Goal: Book appointment/travel/reservation

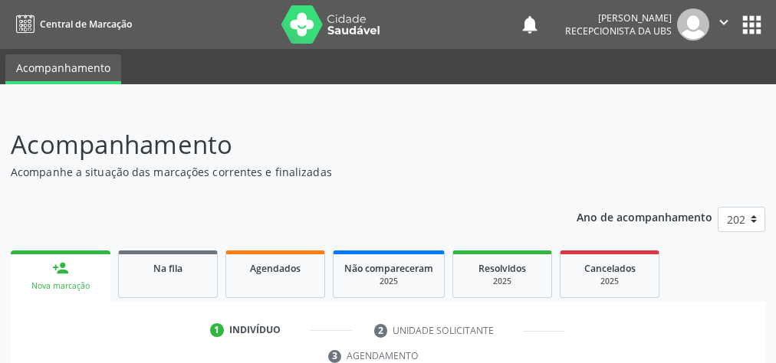
scroll to position [278, 0]
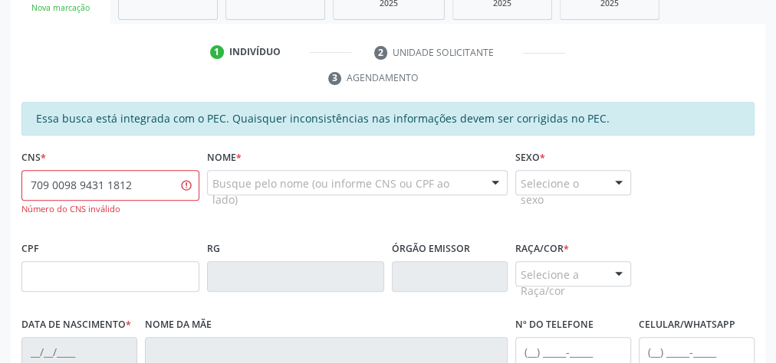
type input "709 0098 9431 1812"
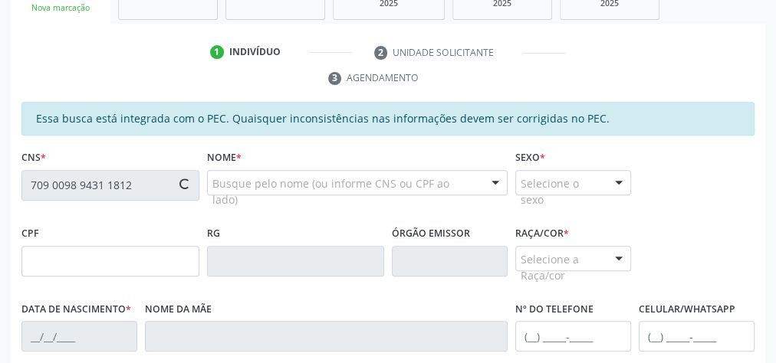
type input "067.710.804-47"
type input "[DATE]"
type input "[PERSON_NAME]"
type input "[PHONE_NUMBER]"
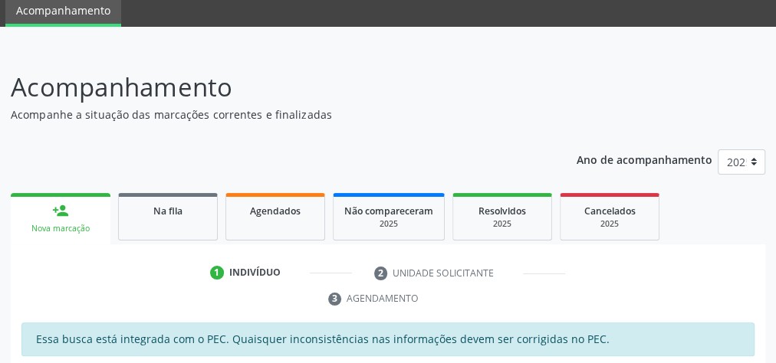
scroll to position [0, 0]
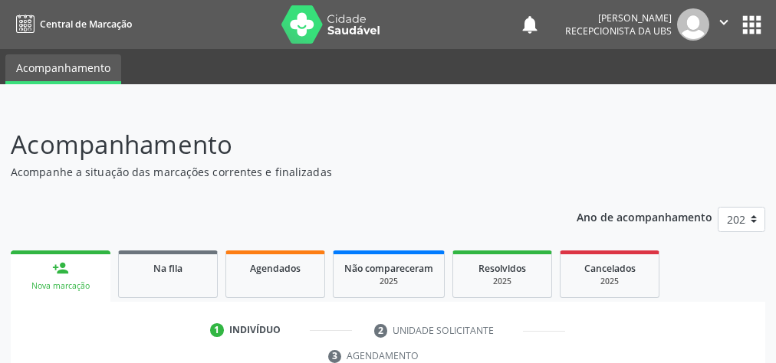
scroll to position [405, 0]
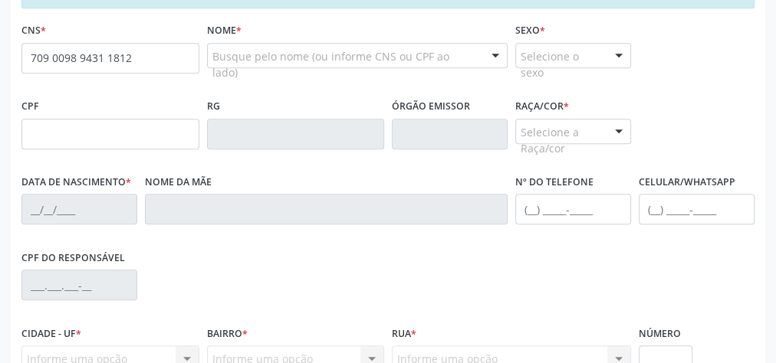
type input "709 0098 9431 1812"
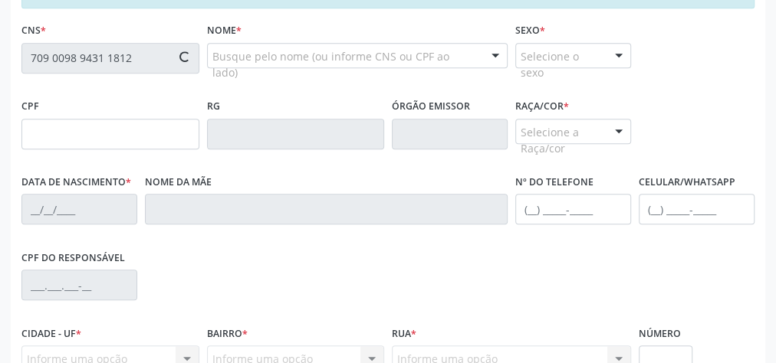
type input "067.710.804-47"
type input "[DATE]"
type input "[PERSON_NAME]"
type input "[PHONE_NUMBER]"
type input "09"
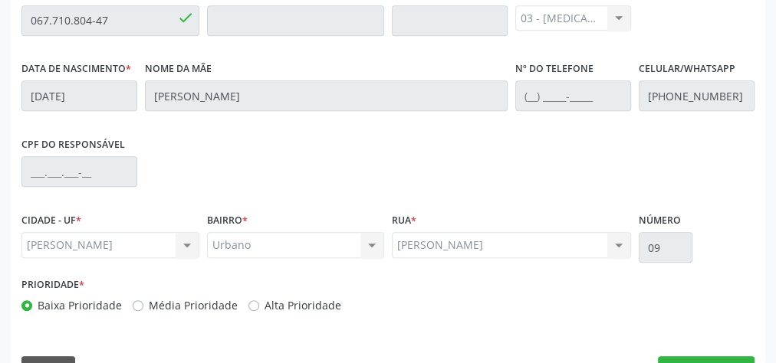
scroll to position [556, 0]
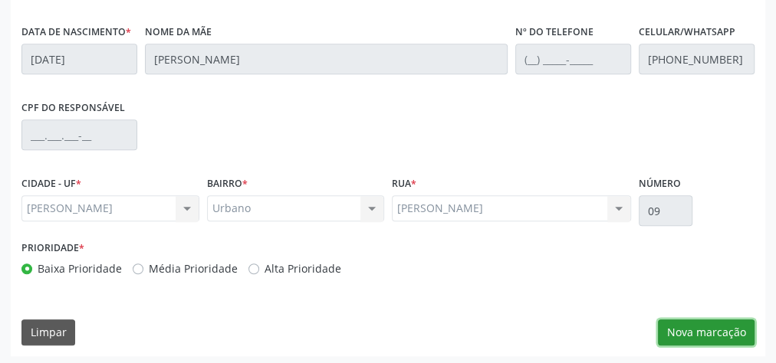
click at [724, 336] on button "Nova marcação" at bounding box center [705, 333] width 97 height 26
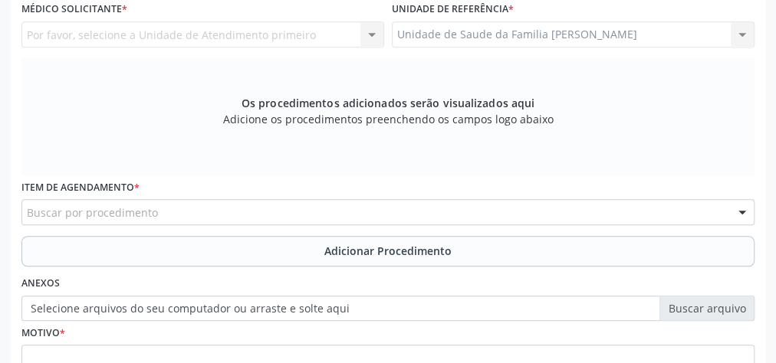
scroll to position [310, 0]
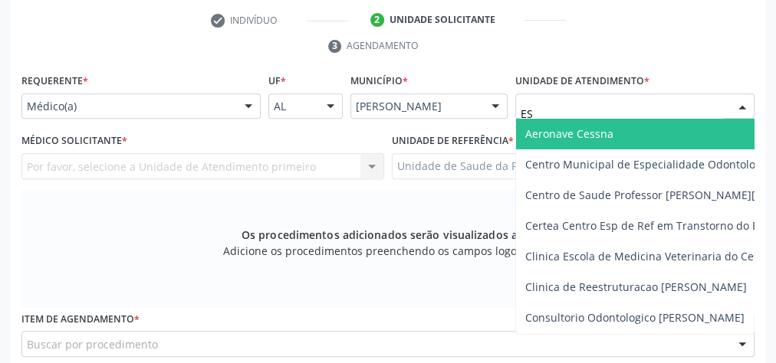
type input "EST"
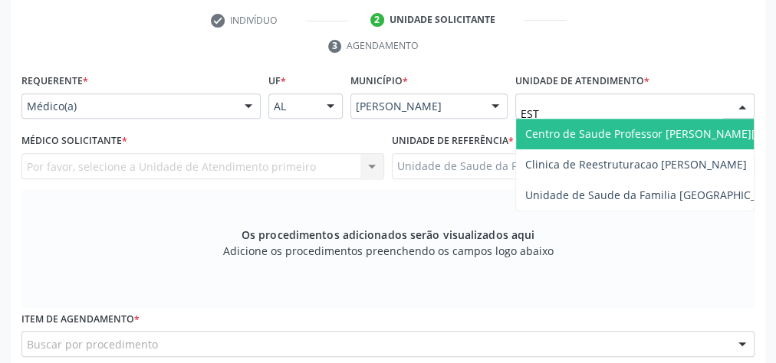
click at [634, 126] on span "Centro de Saude Professor [PERSON_NAME][GEOGRAPHIC_DATA]" at bounding box center [691, 133] width 333 height 15
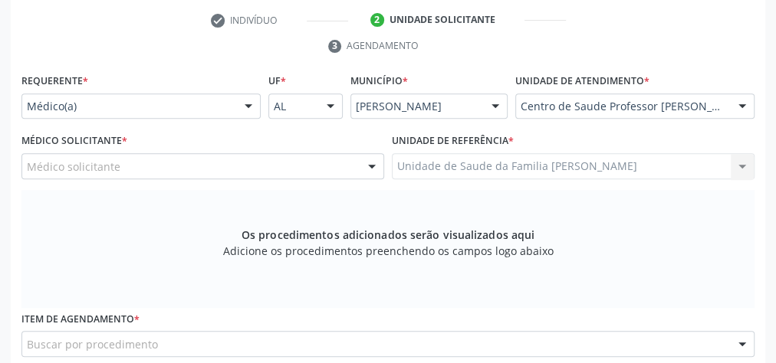
click at [292, 164] on div "Médico solicitante" at bounding box center [202, 166] width 362 height 26
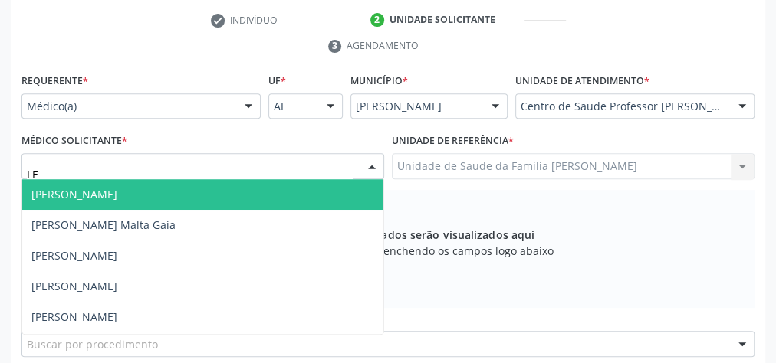
type input "L"
click at [428, 190] on div "Os procedimentos adicionados serão visualizados aqui Adicione os procedimentos …" at bounding box center [387, 249] width 733 height 118
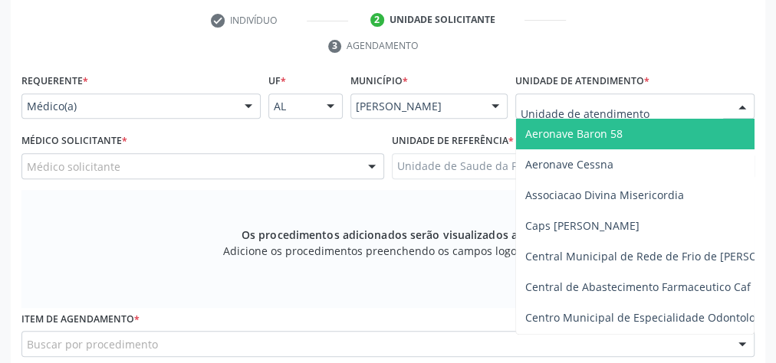
click at [746, 103] on div at bounding box center [741, 107] width 23 height 26
click at [709, 99] on input "text" at bounding box center [621, 114] width 202 height 31
type input "I"
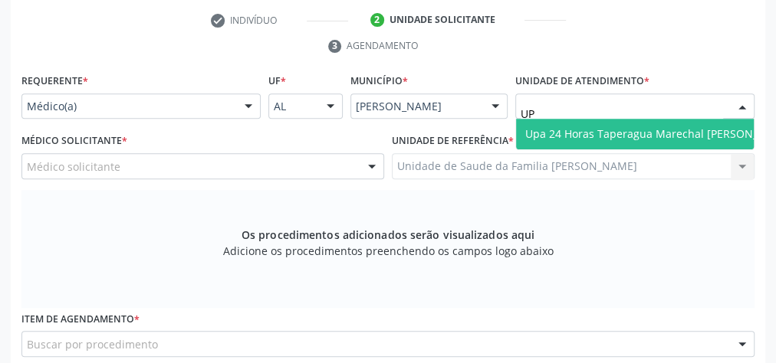
type input "UPA"
click at [682, 137] on span "Upa 24 Horas Taperagua Marechal [PERSON_NAME]" at bounding box center [658, 133] width 267 height 15
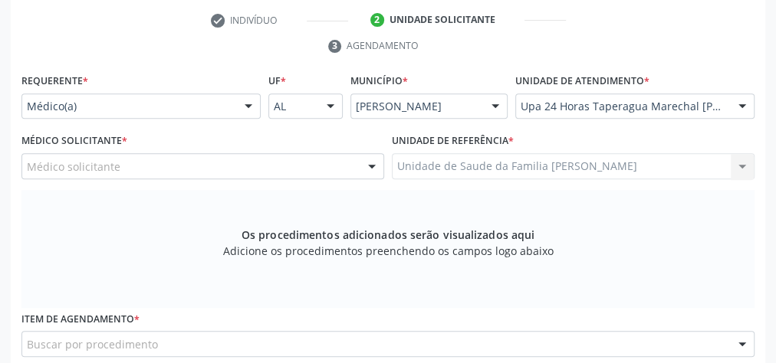
click at [248, 163] on div "Médico solicitante" at bounding box center [202, 166] width 362 height 26
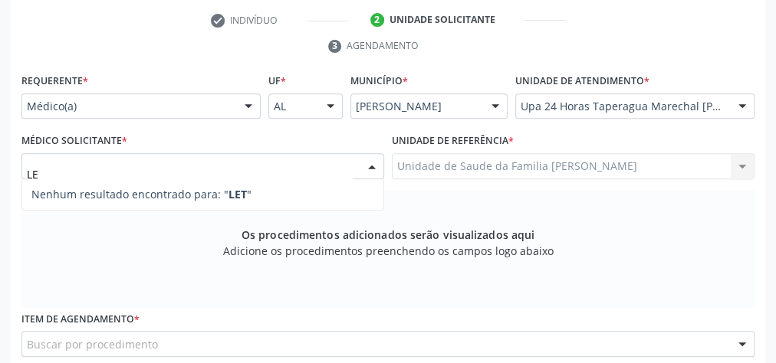
type input "L"
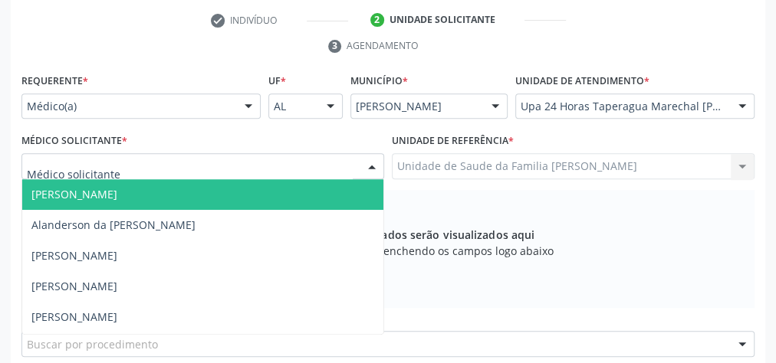
click at [569, 221] on div "Os procedimentos adicionados serão visualizados aqui Adicione os procedimentos …" at bounding box center [387, 249] width 733 height 118
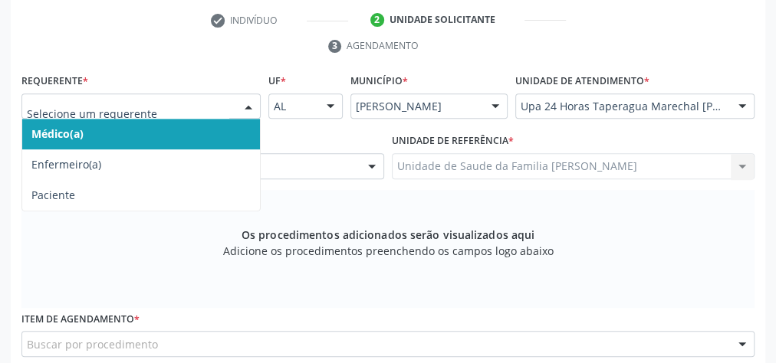
click at [248, 101] on div at bounding box center [248, 107] width 23 height 26
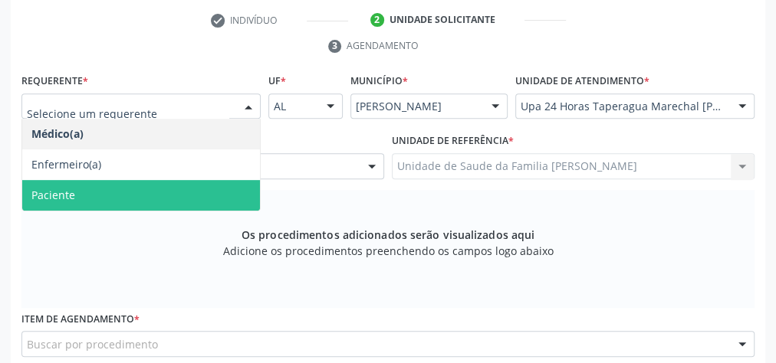
click at [67, 190] on span "Paciente" at bounding box center [53, 195] width 44 height 15
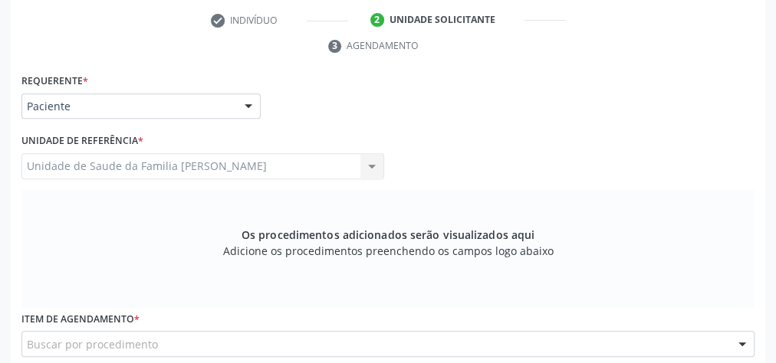
scroll to position [556, 0]
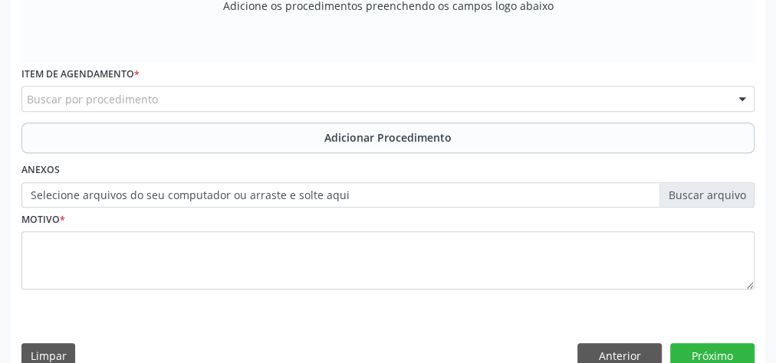
click at [196, 91] on div "Buscar por procedimento" at bounding box center [387, 99] width 733 height 26
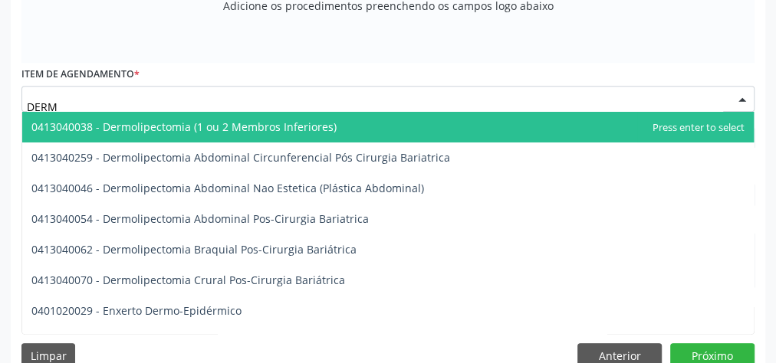
type input "DERMA"
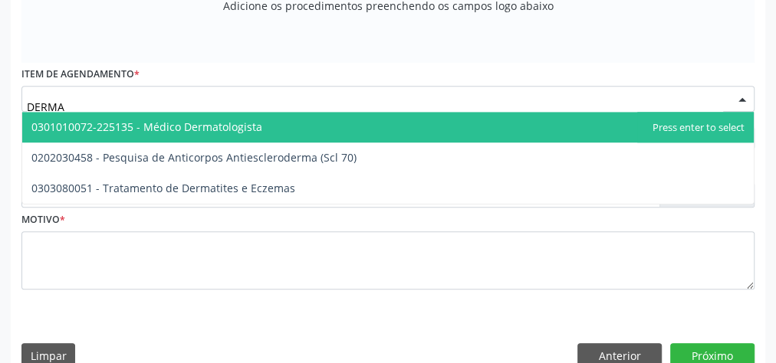
click at [195, 126] on span "0301010072-225135 - Médico Dermatologista" at bounding box center [146, 127] width 231 height 15
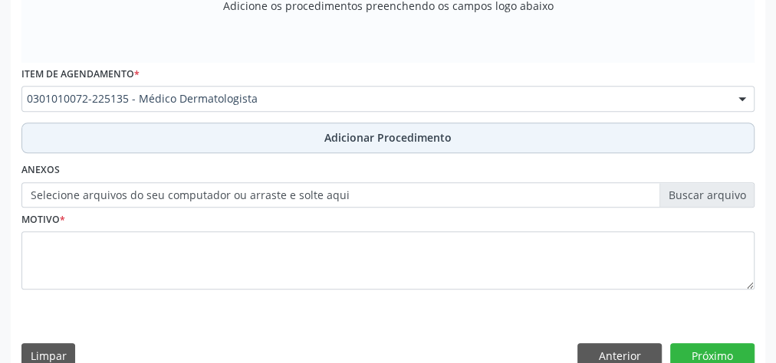
click at [393, 124] on button "Adicionar Procedimento" at bounding box center [387, 138] width 733 height 31
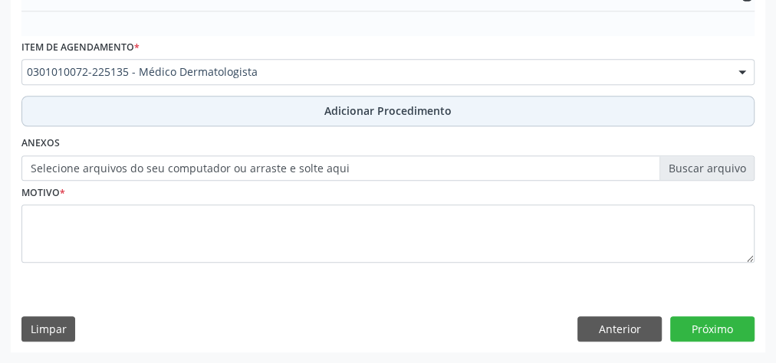
scroll to position [497, 0]
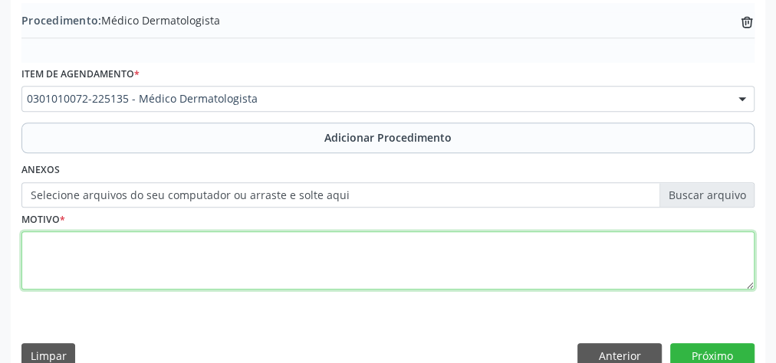
click at [285, 278] on textarea at bounding box center [387, 260] width 733 height 58
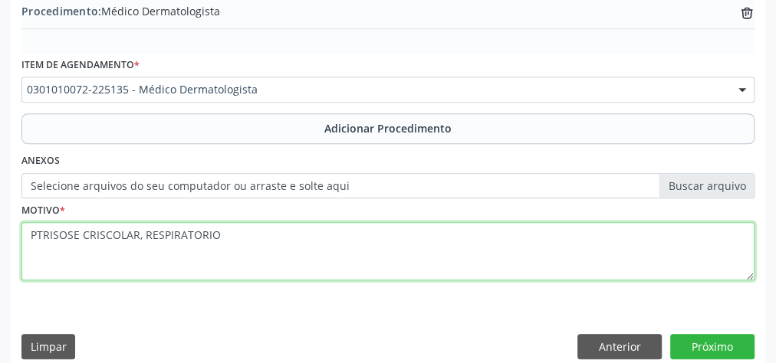
scroll to position [521, 0]
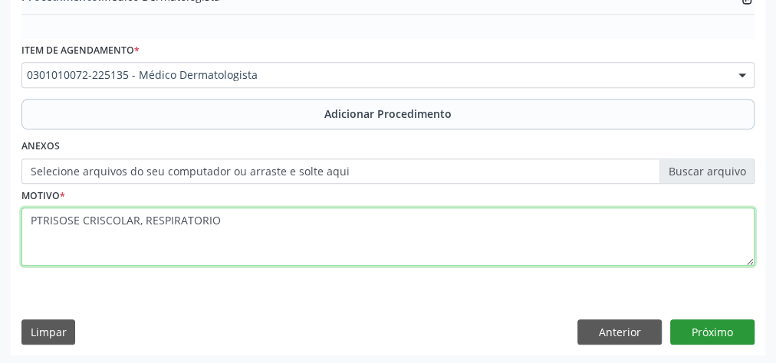
type textarea "PTRISOSE CRISCOLAR, RESPIRATORIO"
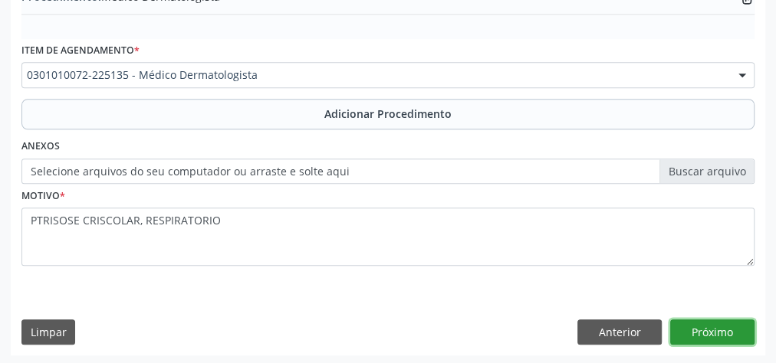
click at [728, 324] on button "Próximo" at bounding box center [712, 333] width 84 height 26
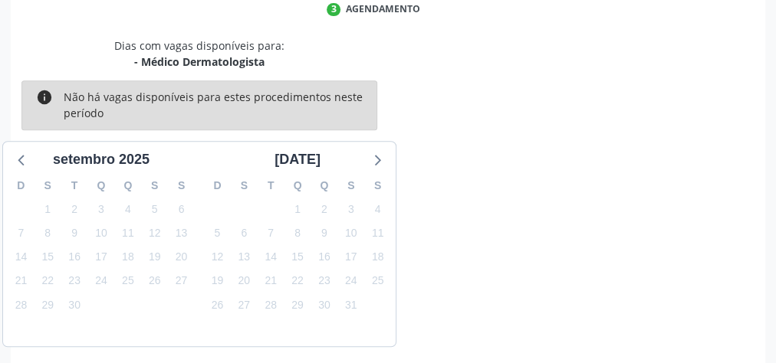
scroll to position [406, 0]
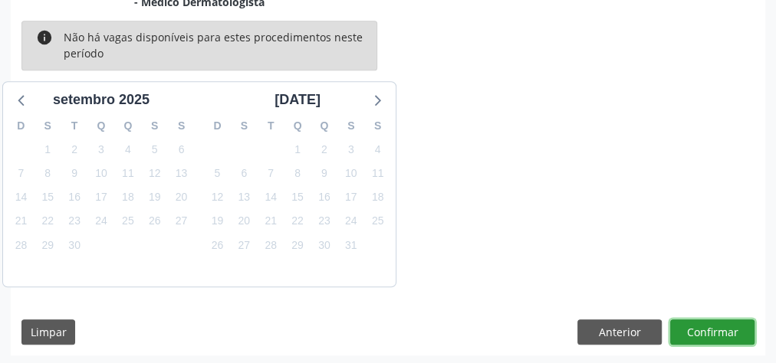
click at [728, 324] on button "Confirmar" at bounding box center [712, 333] width 84 height 26
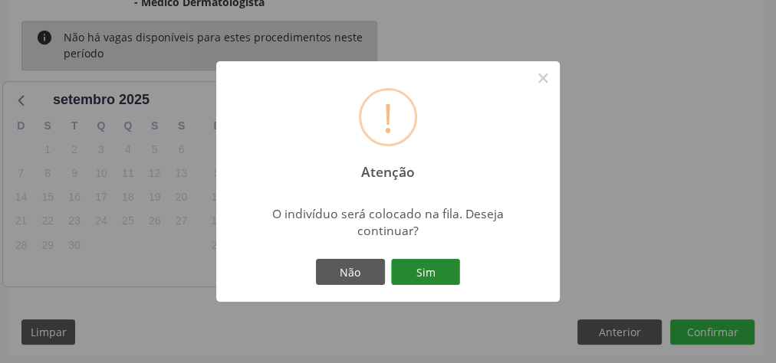
click at [444, 274] on button "Sim" at bounding box center [425, 272] width 69 height 26
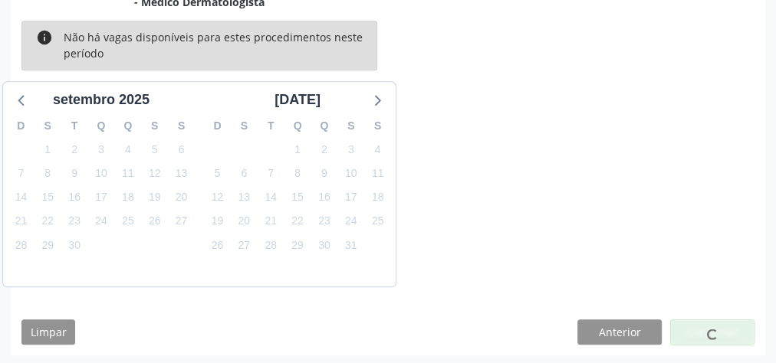
scroll to position [162, 0]
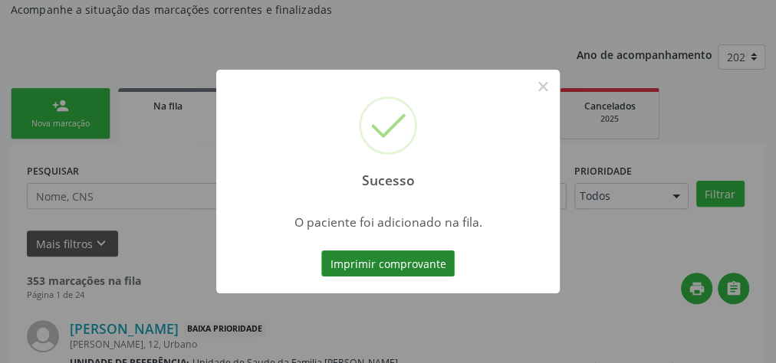
click at [443, 267] on button "Imprimir comprovante" at bounding box center [387, 264] width 133 height 26
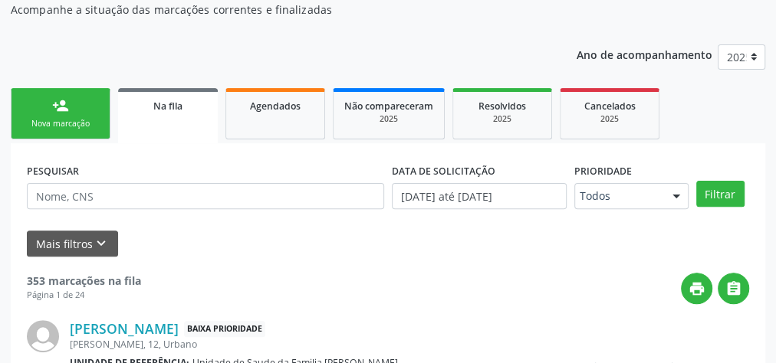
drag, startPoint x: 65, startPoint y: 118, endPoint x: 113, endPoint y: 120, distance: 48.3
click at [67, 118] on div "Nova marcação" at bounding box center [60, 123] width 77 height 11
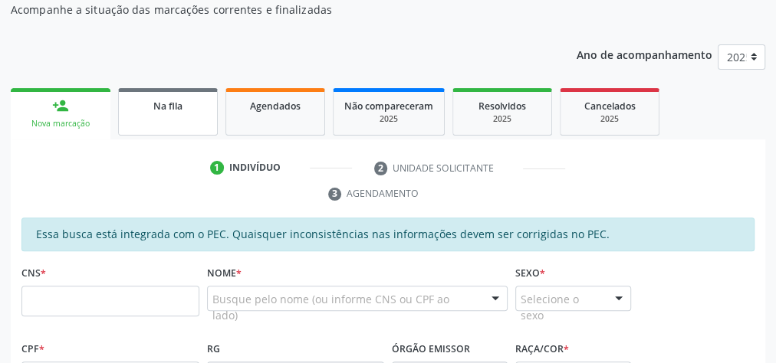
click at [123, 102] on link "Na fila" at bounding box center [168, 112] width 100 height 48
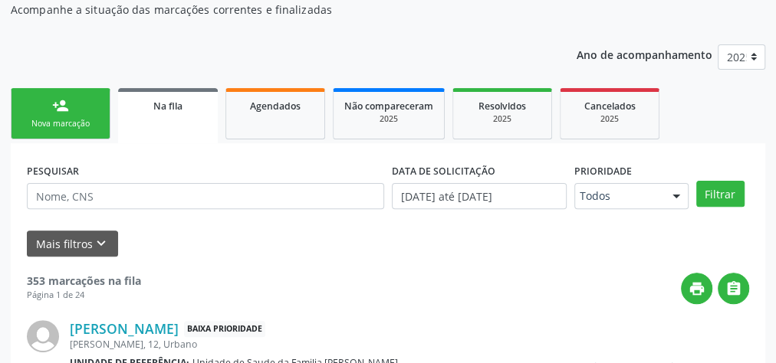
click at [81, 107] on link "person_add Nova marcação" at bounding box center [61, 113] width 100 height 51
